Goal: Task Accomplishment & Management: Manage account settings

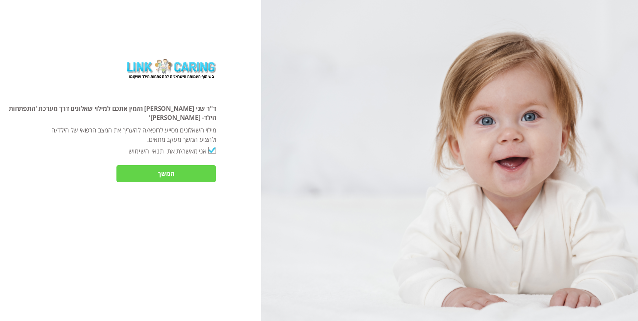
click at [193, 165] on input "המשך" at bounding box center [166, 173] width 100 height 17
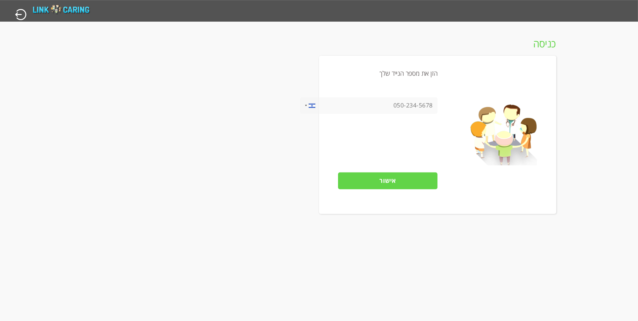
click at [394, 177] on input "אישור" at bounding box center [388, 181] width 100 height 17
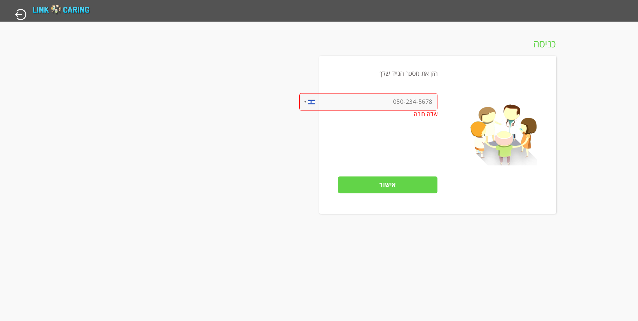
click at [383, 97] on input "tel" at bounding box center [368, 101] width 138 height 17
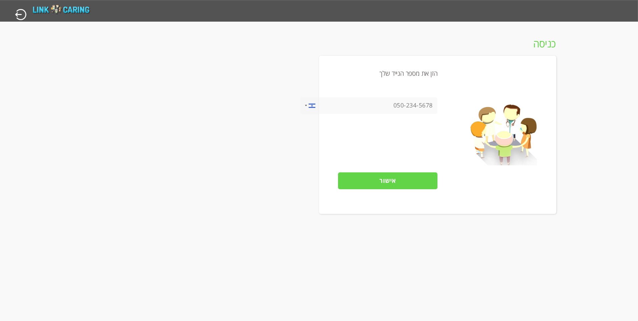
drag, startPoint x: 378, startPoint y: 103, endPoint x: 453, endPoint y: 105, distance: 74.8
click at [453, 105] on div "הזן את מספר הנייד שלך [GEOGRAPHIC_DATA] +1 [GEOGRAPHIC_DATA] +44 ‫[GEOGRAPHIC_D…" at bounding box center [437, 135] width 237 height 158
click at [381, 107] on input "tel" at bounding box center [369, 105] width 138 height 17
drag, startPoint x: 416, startPoint y: 107, endPoint x: 463, endPoint y: 107, distance: 46.7
click at [463, 107] on div "הזן את מספר הנייד שלך [GEOGRAPHIC_DATA] +1 [GEOGRAPHIC_DATA] +44 ‫[GEOGRAPHIC_D…" at bounding box center [437, 135] width 237 height 158
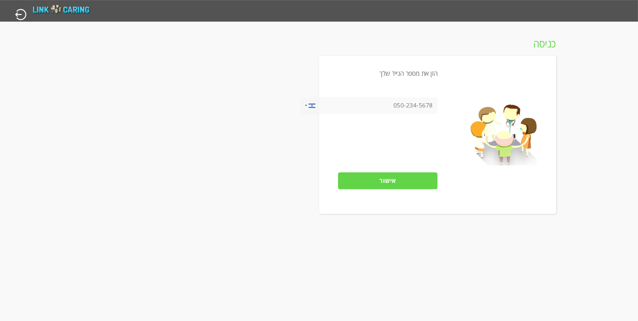
click at [399, 104] on input "tel" at bounding box center [369, 105] width 138 height 17
type input "0584840553"
click at [377, 182] on input "אישור" at bounding box center [388, 181] width 100 height 17
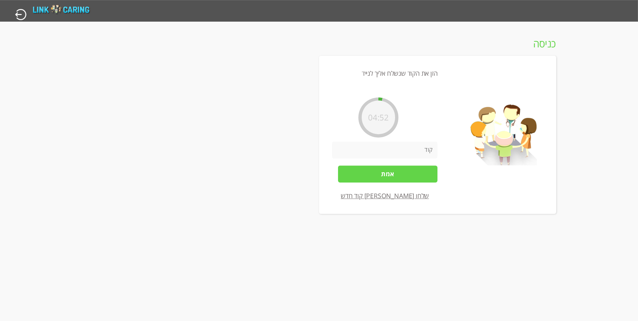
click at [406, 155] on input "number" at bounding box center [385, 150] width 106 height 17
type input "5375"
click at [413, 180] on input "אמת" at bounding box center [388, 174] width 100 height 17
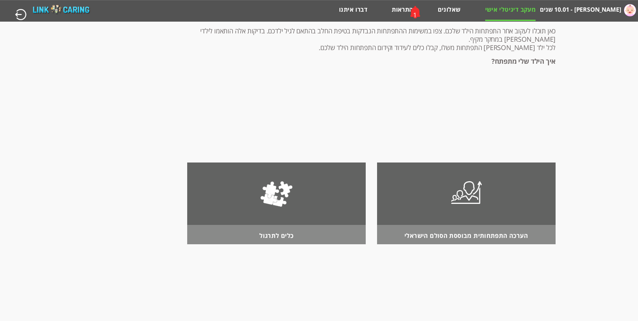
click at [408, 12] on div "1" at bounding box center [415, 12] width 21 height 17
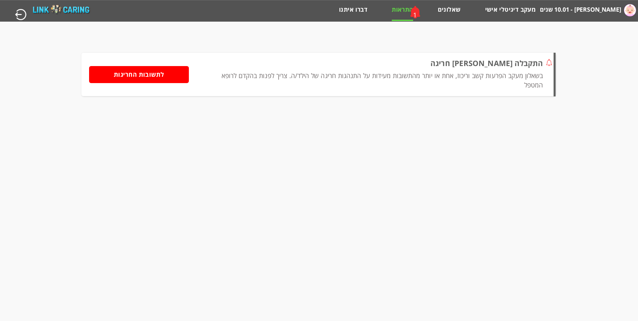
click at [425, 12] on div "1" at bounding box center [415, 12] width 21 height 17
click at [405, 16] on li "התראות 1" at bounding box center [402, 13] width 21 height 15
click at [417, 15] on div "1" at bounding box center [415, 14] width 4 height 9
click at [632, 12] on img at bounding box center [630, 10] width 12 height 12
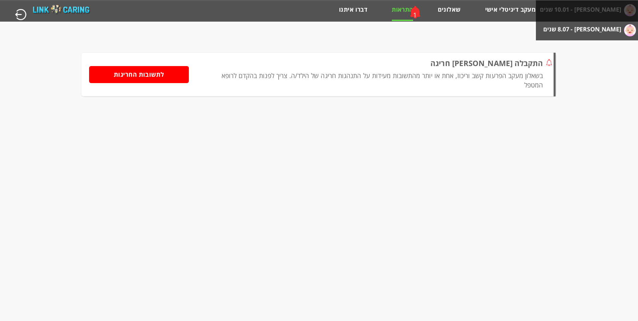
click at [564, 29] on ul "[PERSON_NAME] - 10.01 שנים [PERSON_NAME] - 8.07 שנים" at bounding box center [587, 20] width 102 height 40
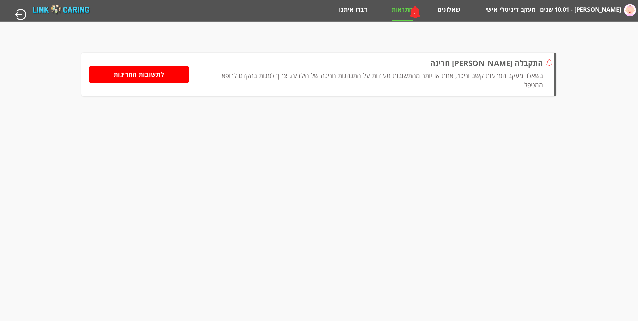
click at [586, 8] on label "[PERSON_NAME] - 10.01 שנים" at bounding box center [580, 9] width 81 height 13
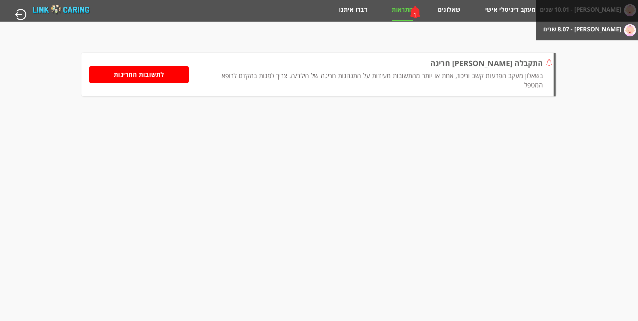
click at [577, 26] on label "[PERSON_NAME] - 8.07 שנים" at bounding box center [582, 29] width 78 height 13
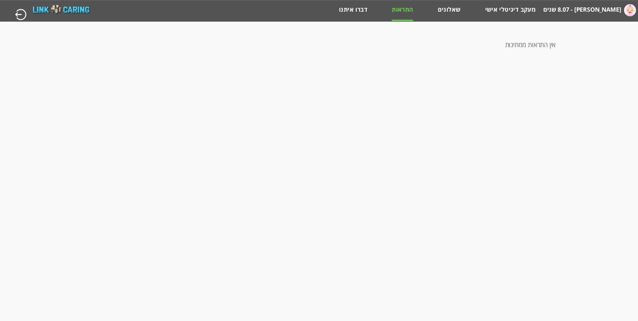
click at [582, 7] on label "[PERSON_NAME] - 8.07 שנים" at bounding box center [582, 9] width 78 height 13
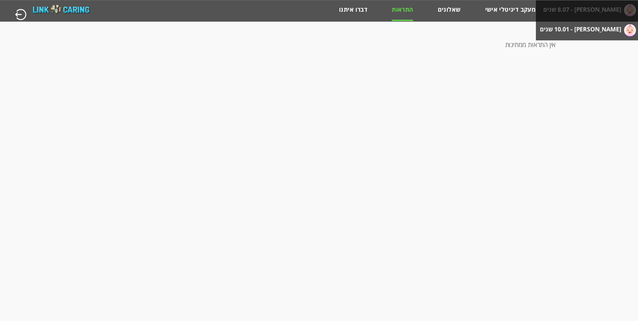
click at [576, 30] on label "[PERSON_NAME] - 10.01 שנים" at bounding box center [580, 29] width 81 height 13
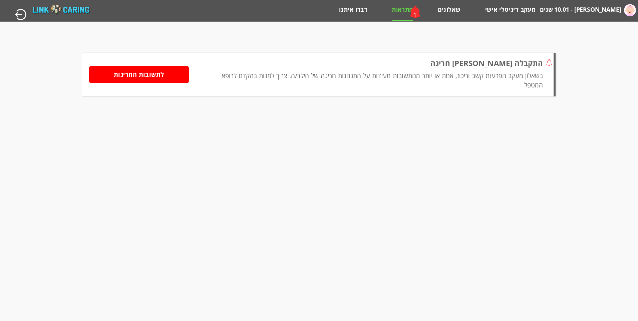
click at [407, 15] on div "1" at bounding box center [415, 12] width 21 height 17
click at [452, 7] on link "שאלונים" at bounding box center [449, 13] width 23 height 14
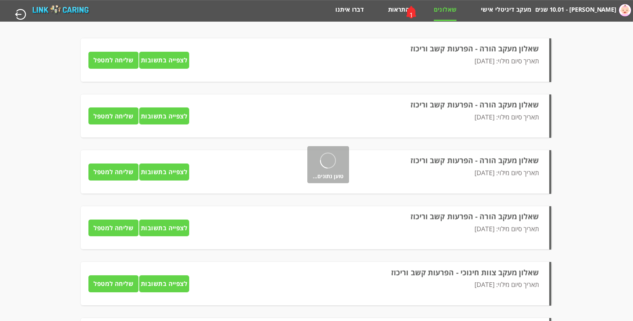
type input "לצפייה בתשובות"
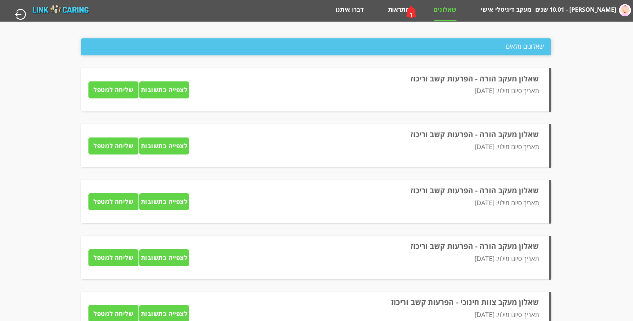
click at [582, 9] on label "[PERSON_NAME] - 10.01 שנים" at bounding box center [575, 9] width 81 height 13
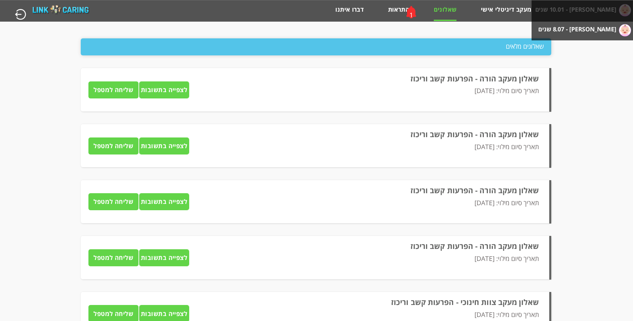
click at [573, 24] on label "[PERSON_NAME] - 8.07 שנים" at bounding box center [577, 29] width 78 height 13
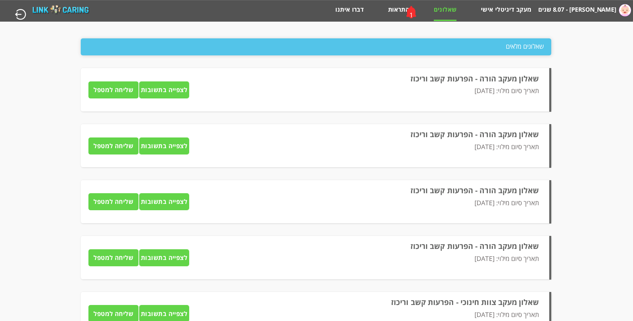
click at [573, 22] on html "מחשבון מבוסס הסולם ההתפתחותי הישראלי [PERSON_NAME] - 8.07 שנים [PERSON_NAME] - …" at bounding box center [316, 11] width 633 height 22
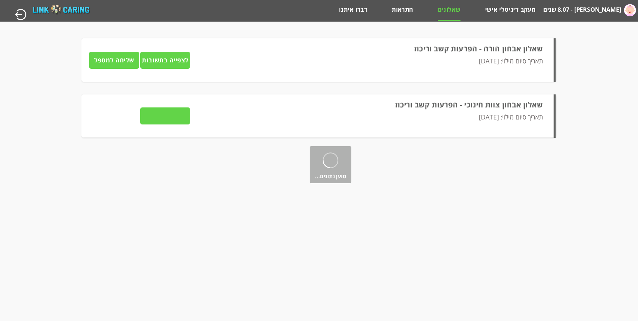
type input "לצפייה בתשובות"
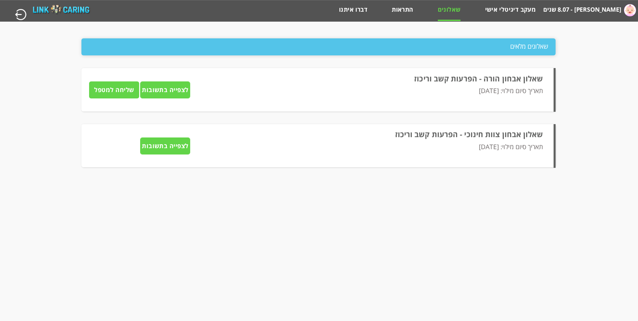
click at [148, 98] on input "לצפייה בתשובות" at bounding box center [165, 89] width 50 height 17
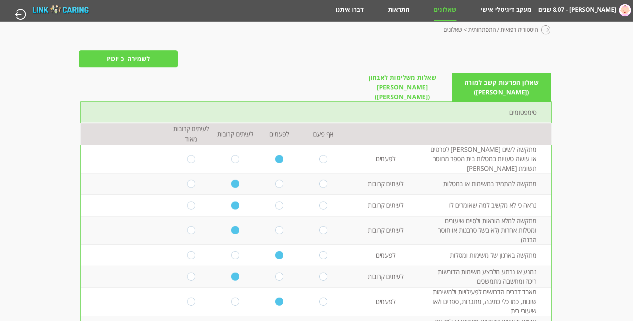
click at [416, 78] on span "שאלות משלימות לאבחון [PERSON_NAME] ([PERSON_NAME])" at bounding box center [402, 87] width 99 height 29
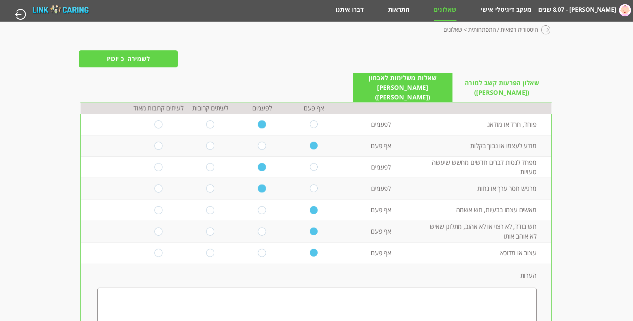
click at [548, 30] on div at bounding box center [546, 30] width 10 height 10
click at [619, 9] on img at bounding box center [625, 10] width 12 height 12
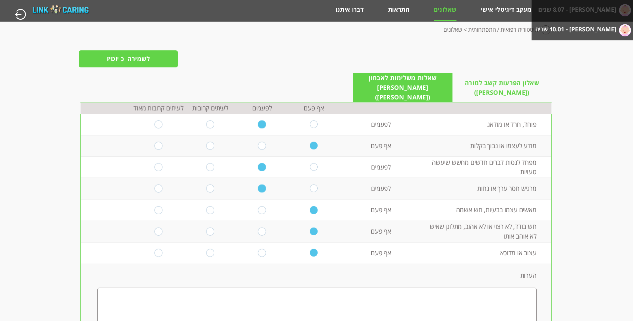
drag, startPoint x: 324, startPoint y: 21, endPoint x: 460, endPoint y: 18, distance: 136.2
click at [324, 21] on div "מחשבון מבוסס הסולם ההתפתחותי הישראלי [PERSON_NAME] - 8.07 שנים [PERSON_NAME] - …" at bounding box center [316, 11] width 634 height 22
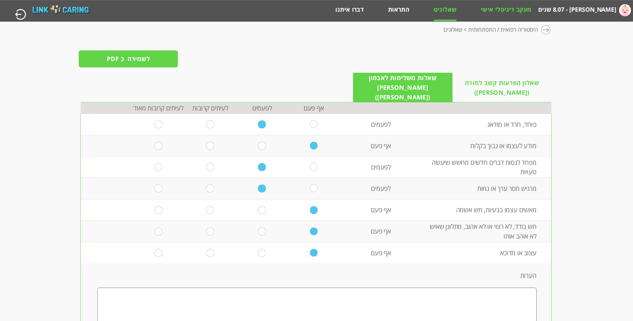
click at [511, 8] on link "מעקב דיגיטלי אישי" at bounding box center [506, 13] width 50 height 14
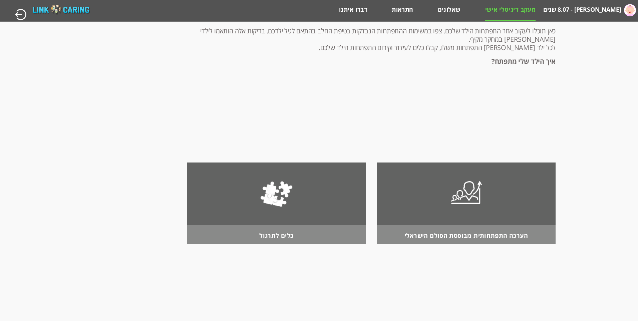
click at [459, 197] on div at bounding box center [466, 193] width 42 height 60
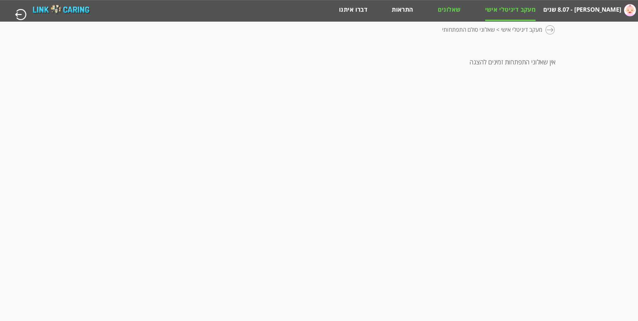
click at [446, 11] on link "שאלונים" at bounding box center [449, 13] width 23 height 14
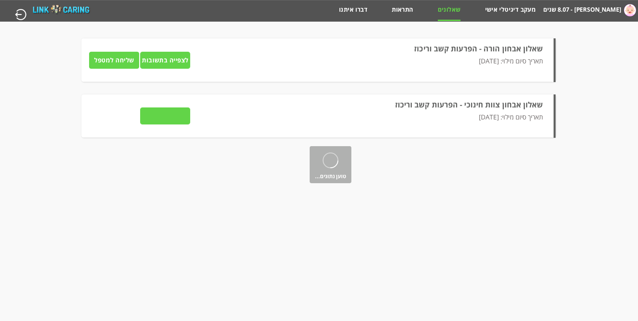
type input "לצפייה בתשובות"
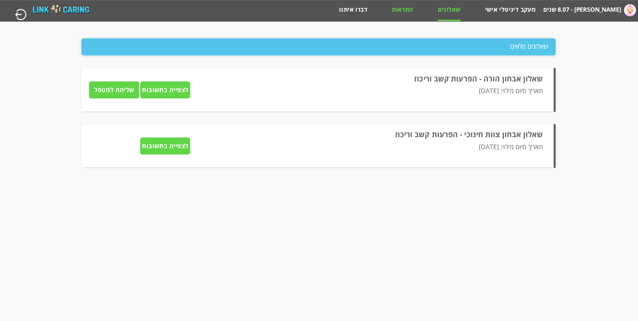
click at [395, 10] on link "התראות" at bounding box center [402, 13] width 21 height 14
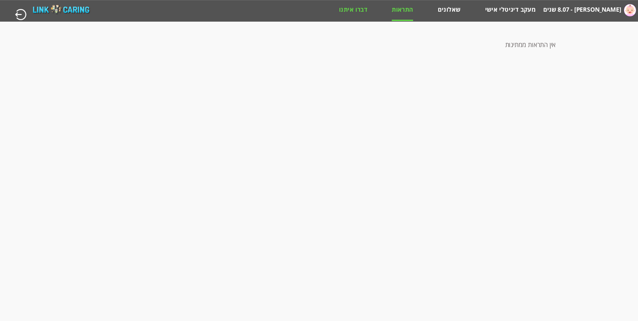
click at [357, 12] on link "דברו איתנו" at bounding box center [353, 13] width 28 height 14
click at [507, 10] on link "מעקב דיגיטלי אישי" at bounding box center [510, 13] width 51 height 14
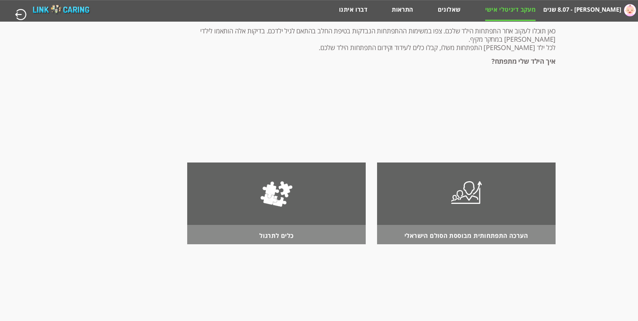
click at [276, 207] on div at bounding box center [276, 193] width 42 height 60
click at [452, 10] on link "שאלונים" at bounding box center [449, 13] width 23 height 14
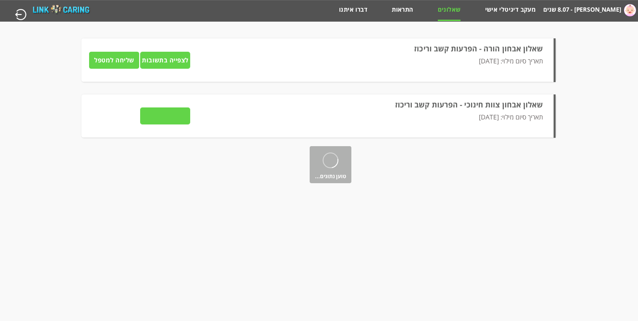
type input "לצפייה בתשובות"
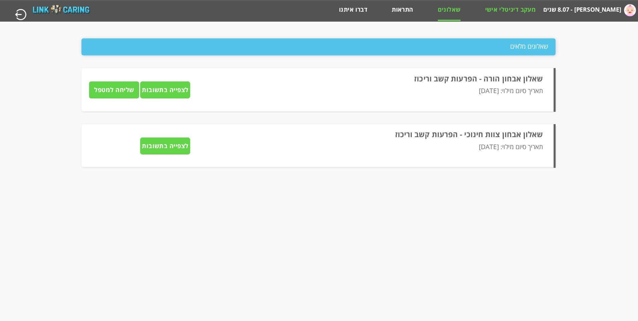
click at [500, 7] on link "מעקב דיגיטלי אישי" at bounding box center [510, 13] width 51 height 14
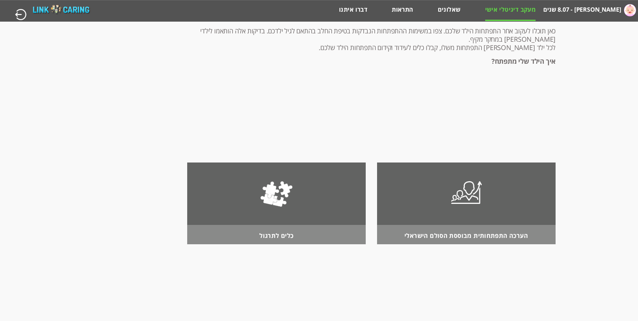
click at [25, 16] on input "button" at bounding box center [20, 14] width 12 height 12
type input "כן"
type input "לא"
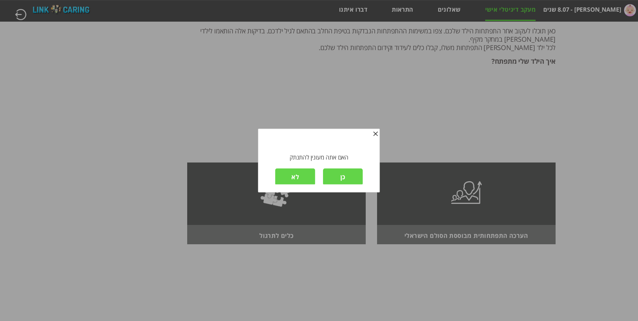
scroll to position [1, 0]
drag, startPoint x: 343, startPoint y: 183, endPoint x: 345, endPoint y: 180, distance: 3.7
click at [344, 180] on input "כן" at bounding box center [343, 176] width 40 height 17
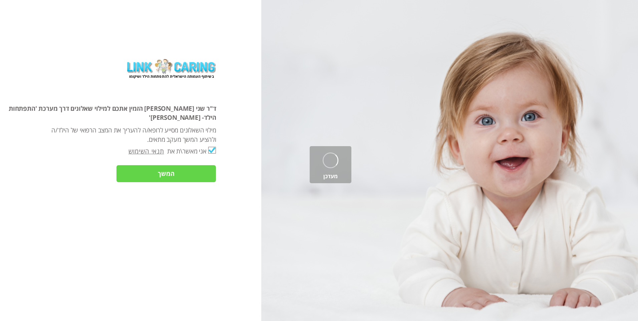
click at [197, 168] on input "המשך" at bounding box center [166, 173] width 100 height 17
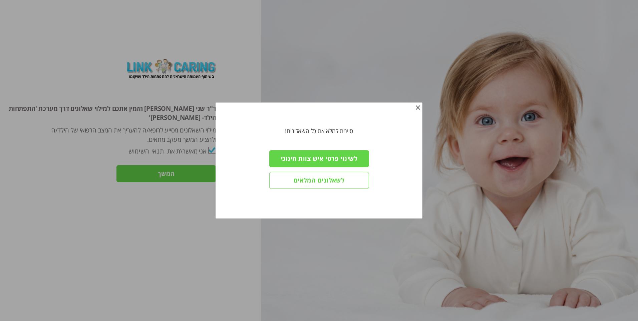
click at [309, 159] on input "לשינוי פרטי איש צוות חינוכי" at bounding box center [319, 158] width 100 height 17
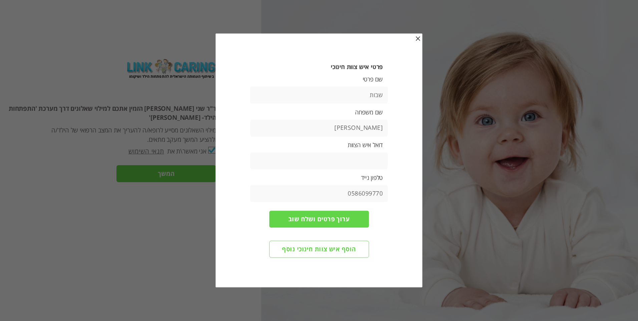
click at [418, 39] on span "button" at bounding box center [417, 38] width 5 height 5
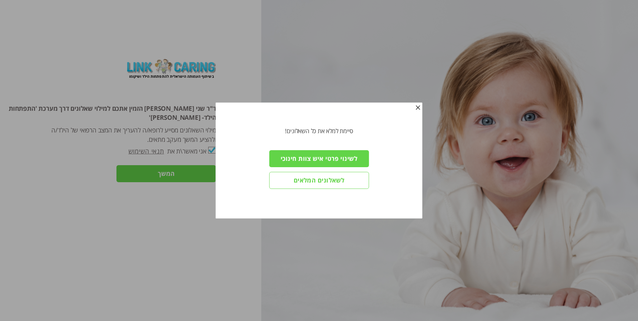
drag, startPoint x: 420, startPoint y: 105, endPoint x: 375, endPoint y: 66, distance: 60.4
click at [420, 106] on span "button" at bounding box center [417, 107] width 5 height 5
